Goal: Information Seeking & Learning: Learn about a topic

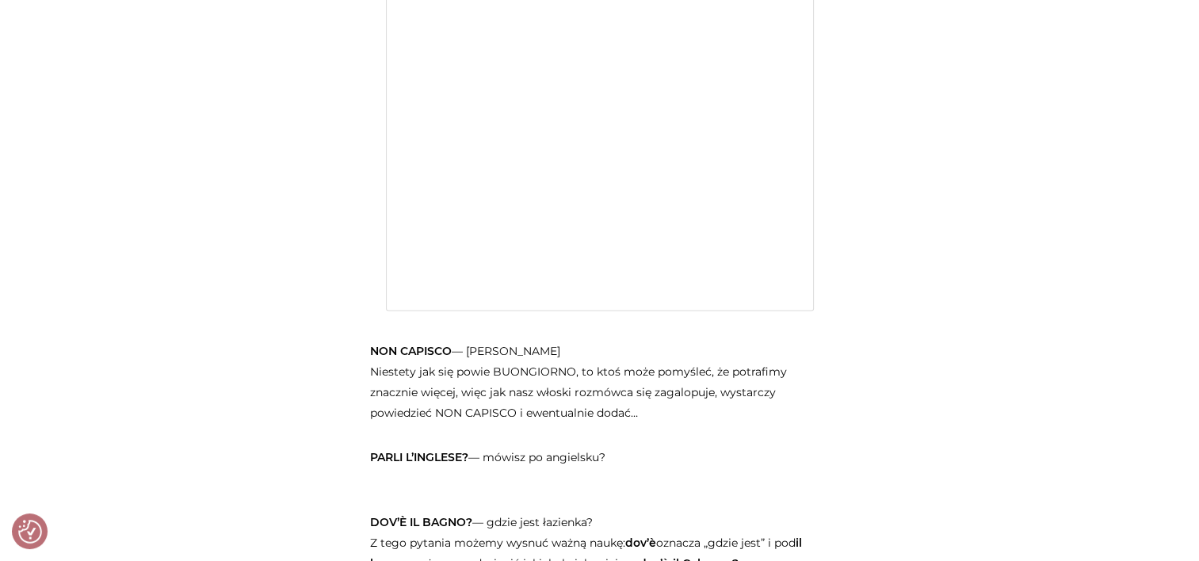
scroll to position [2125, 0]
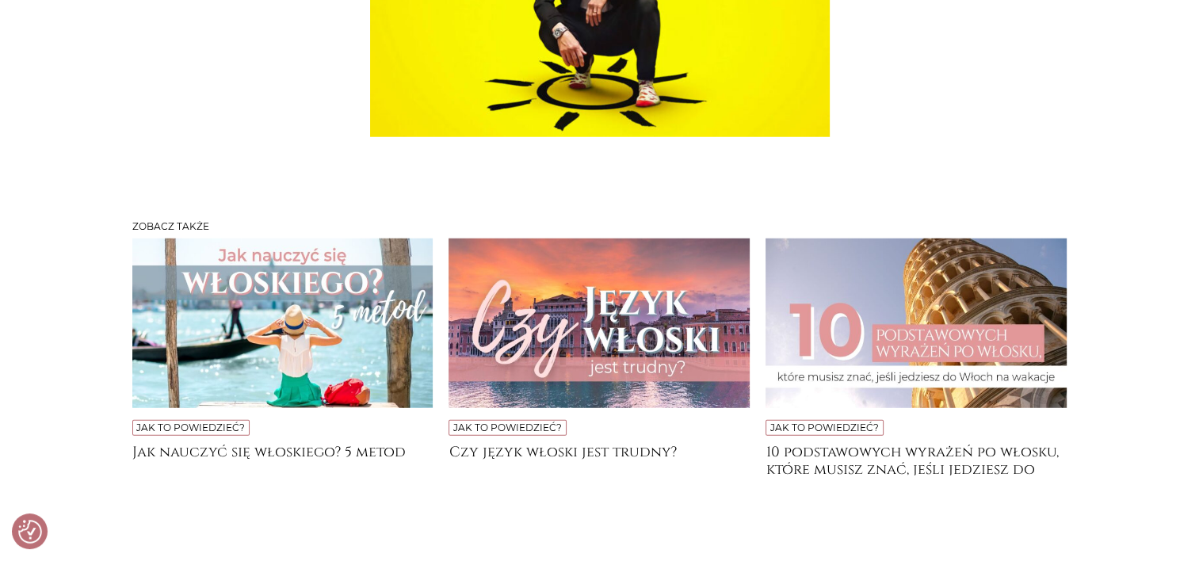
click at [606, 259] on img at bounding box center [599, 324] width 301 height 170
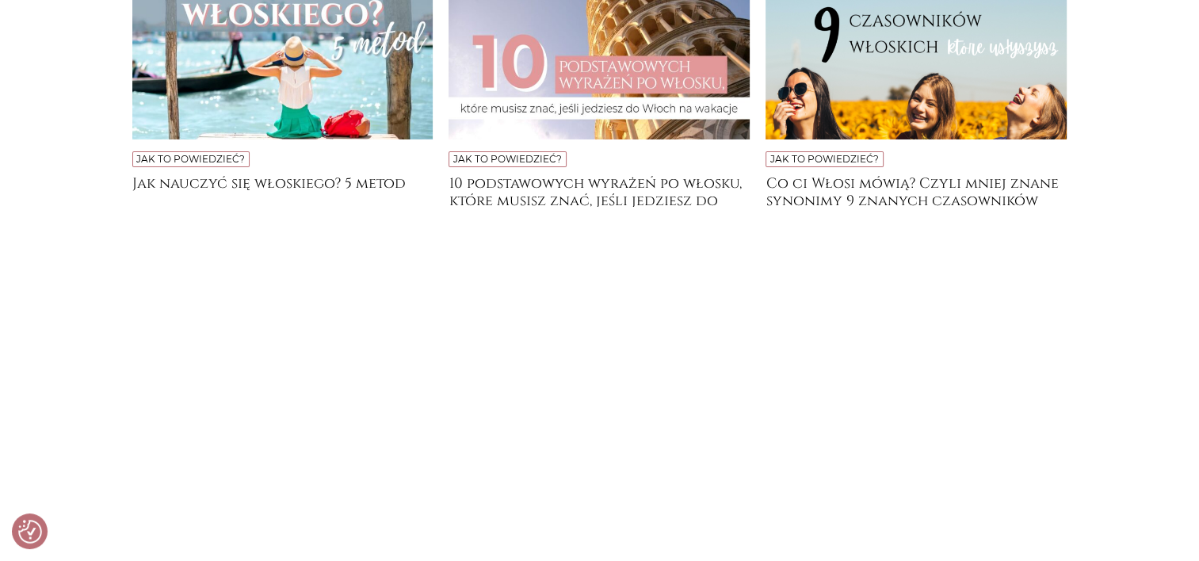
scroll to position [5670, 0]
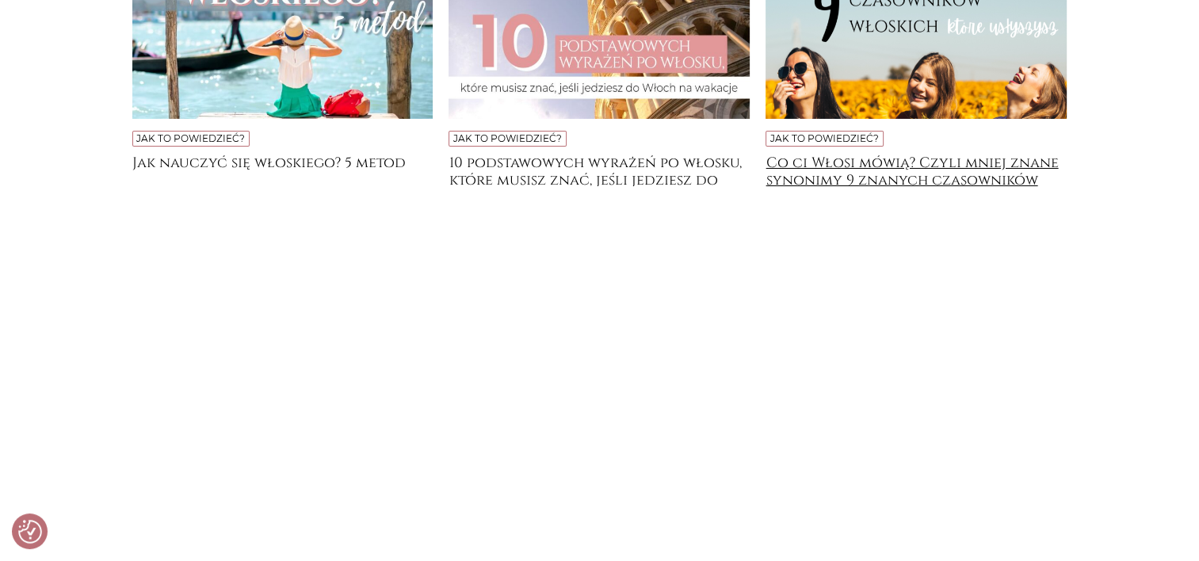
click at [924, 159] on h4 "Co ci Włosi mówią? Czyli mniej znane synonimy 9 znanych czasowników" at bounding box center [916, 171] width 301 height 32
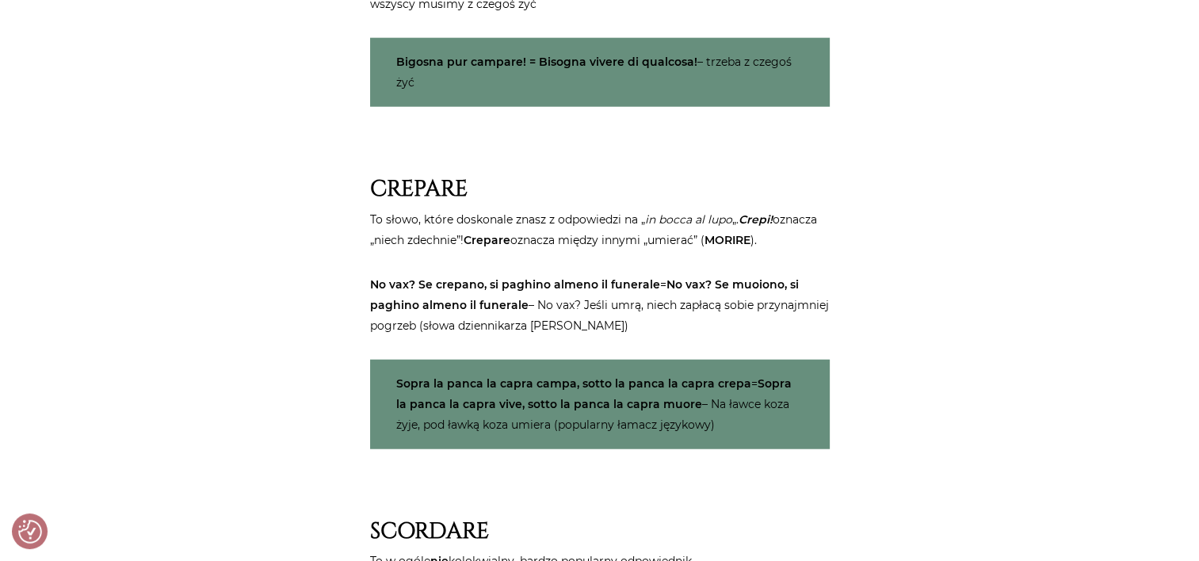
scroll to position [3872, 0]
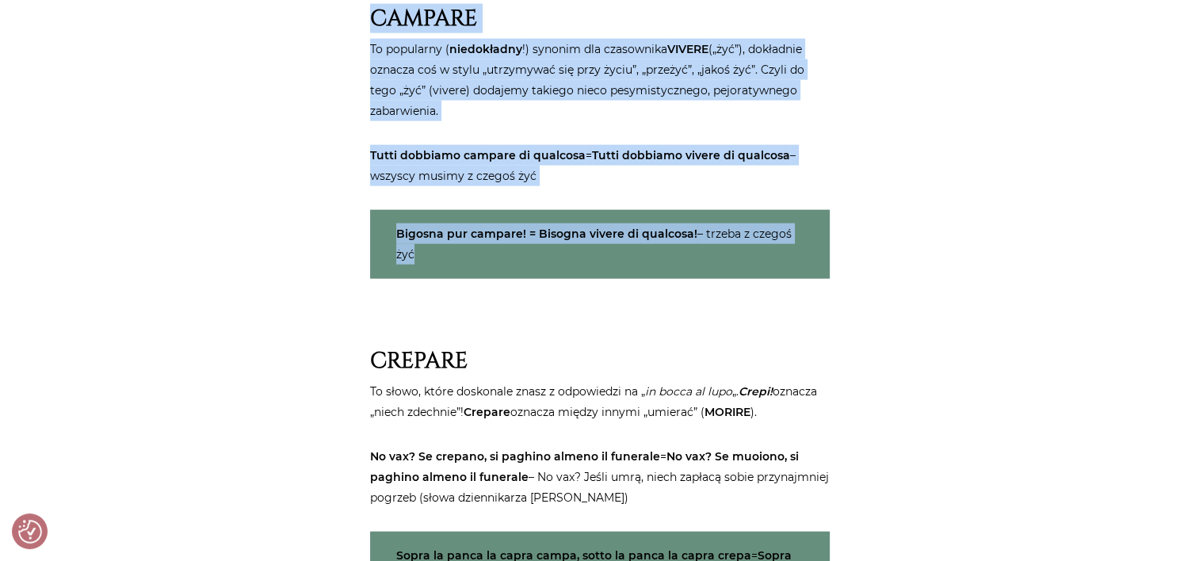
drag, startPoint x: 51, startPoint y: 78, endPoint x: -3, endPoint y: -39, distance: 128.4
